Goal: Navigation & Orientation: Find specific page/section

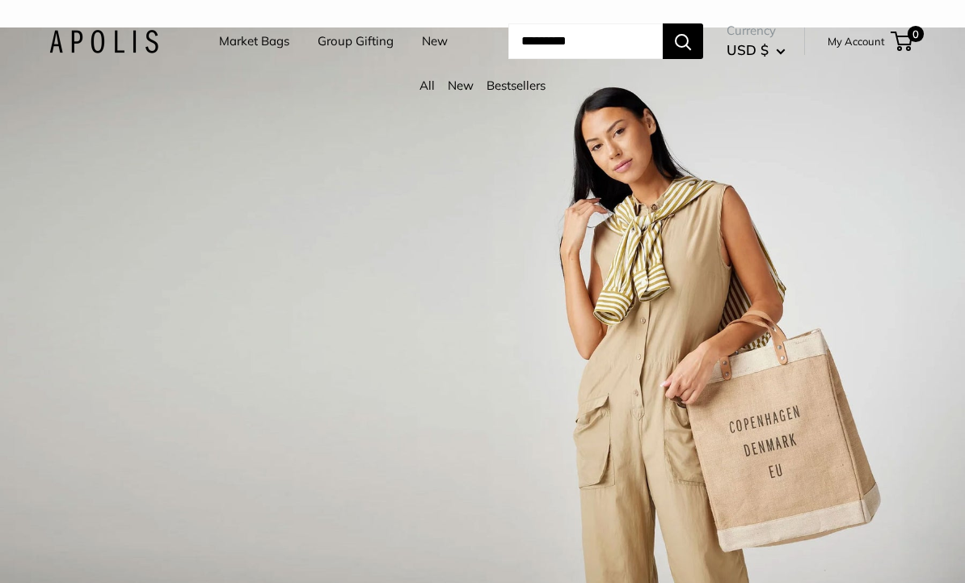
click at [460, 89] on link "New" at bounding box center [461, 85] width 26 height 15
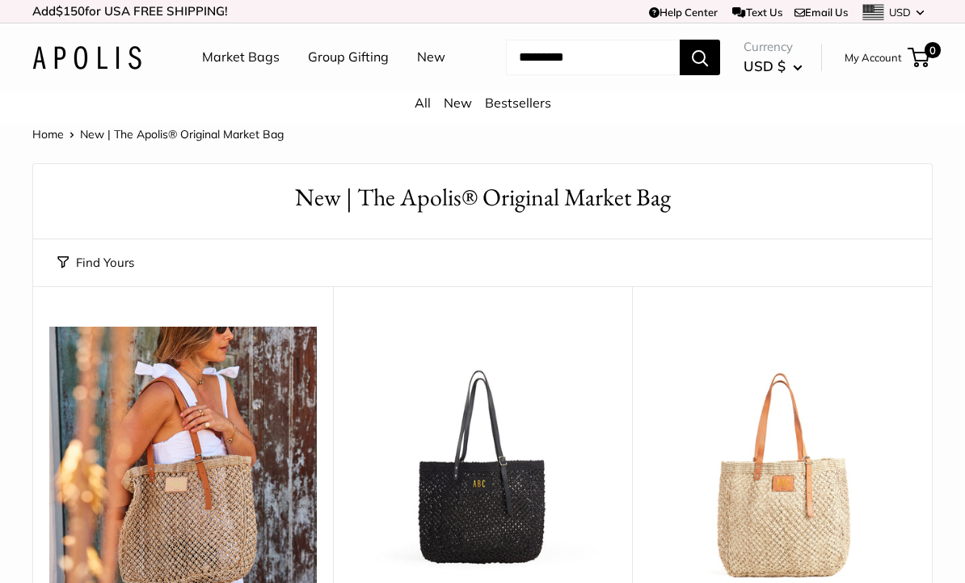
click at [527, 111] on link "Bestsellers" at bounding box center [518, 103] width 66 height 16
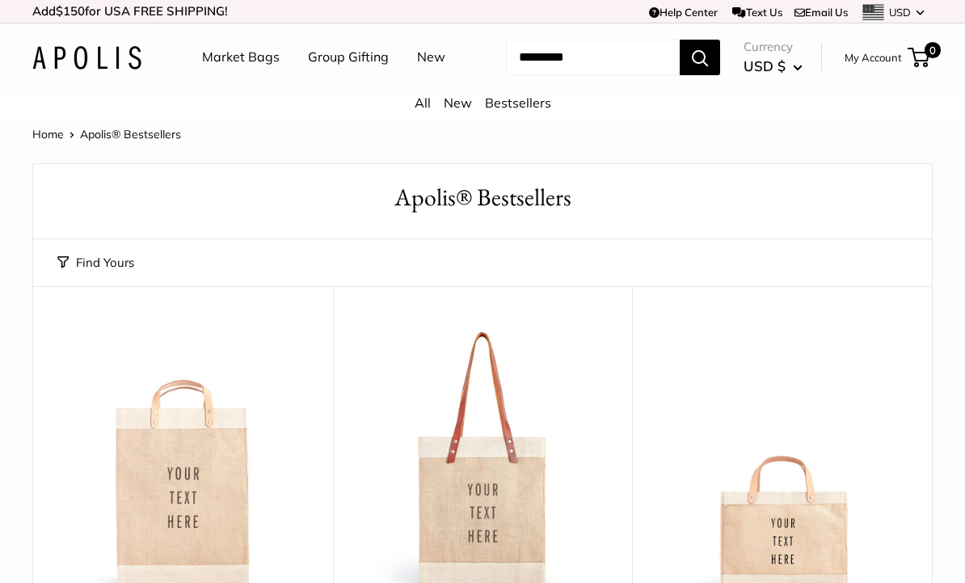
click at [245, 61] on link "Market Bags" at bounding box center [241, 57] width 78 height 24
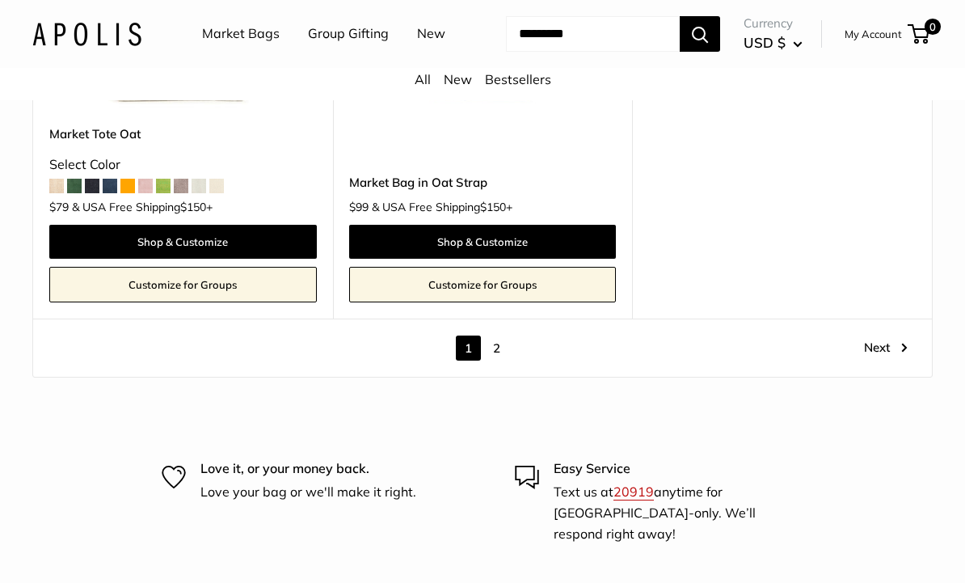
scroll to position [8174, 0]
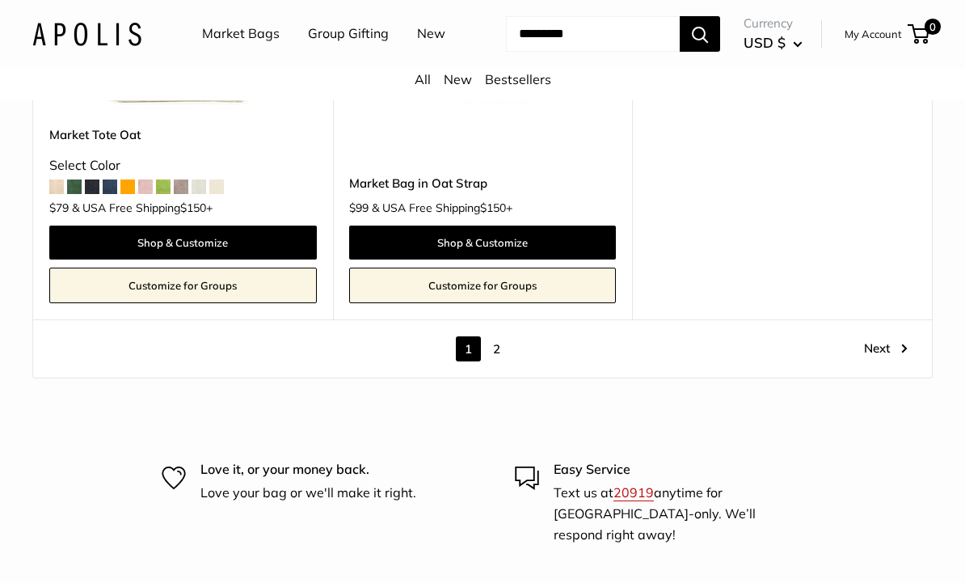
click at [884, 361] on link "Next" at bounding box center [886, 348] width 44 height 25
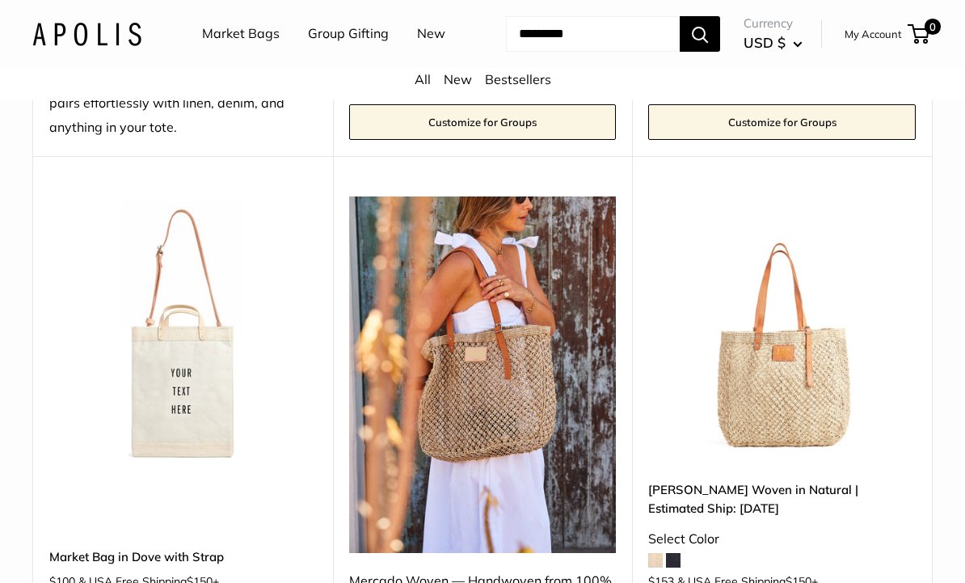
scroll to position [653, 0]
click at [417, 46] on link "New" at bounding box center [431, 34] width 28 height 24
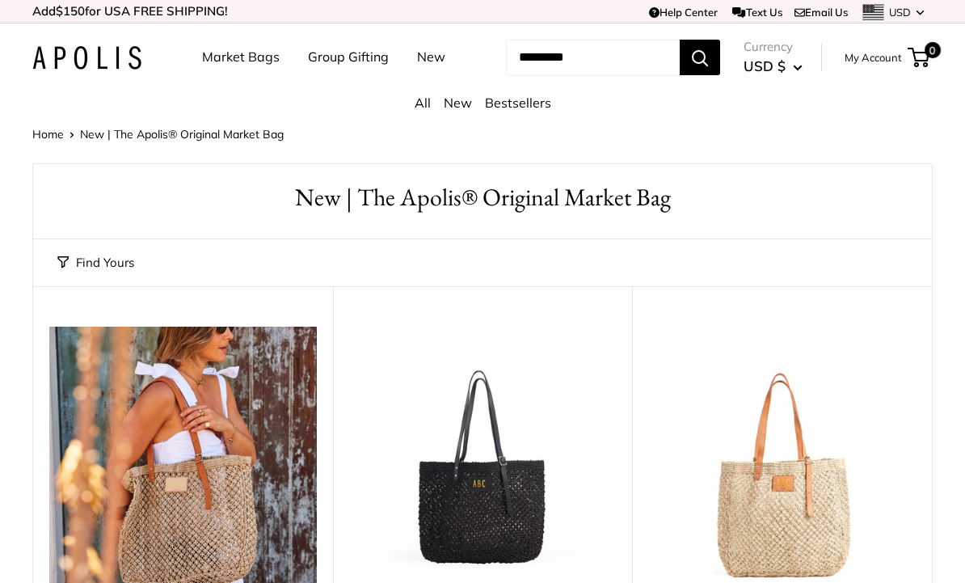
click at [527, 111] on link "Bestsellers" at bounding box center [518, 103] width 66 height 16
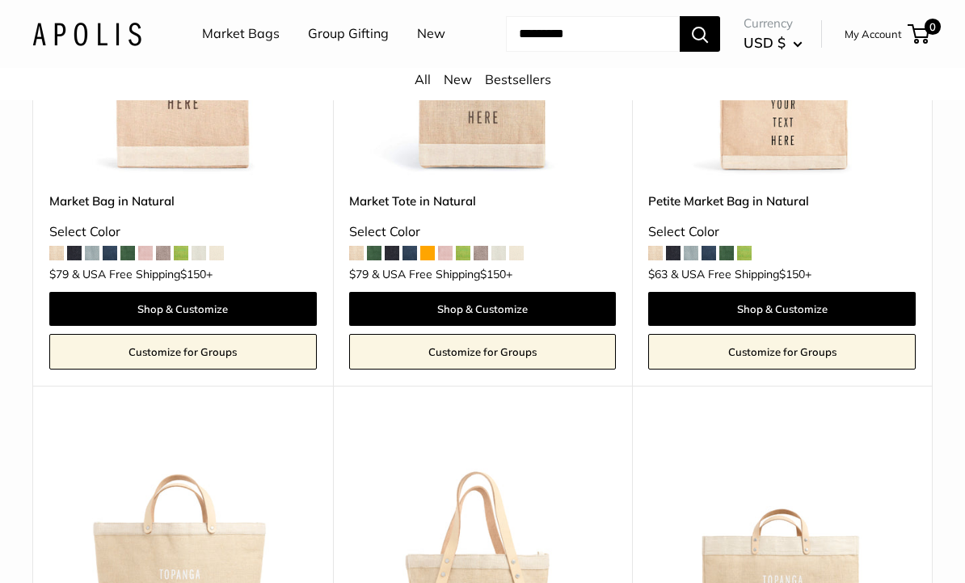
scroll to position [417, 0]
